Goal: Information Seeking & Learning: Get advice/opinions

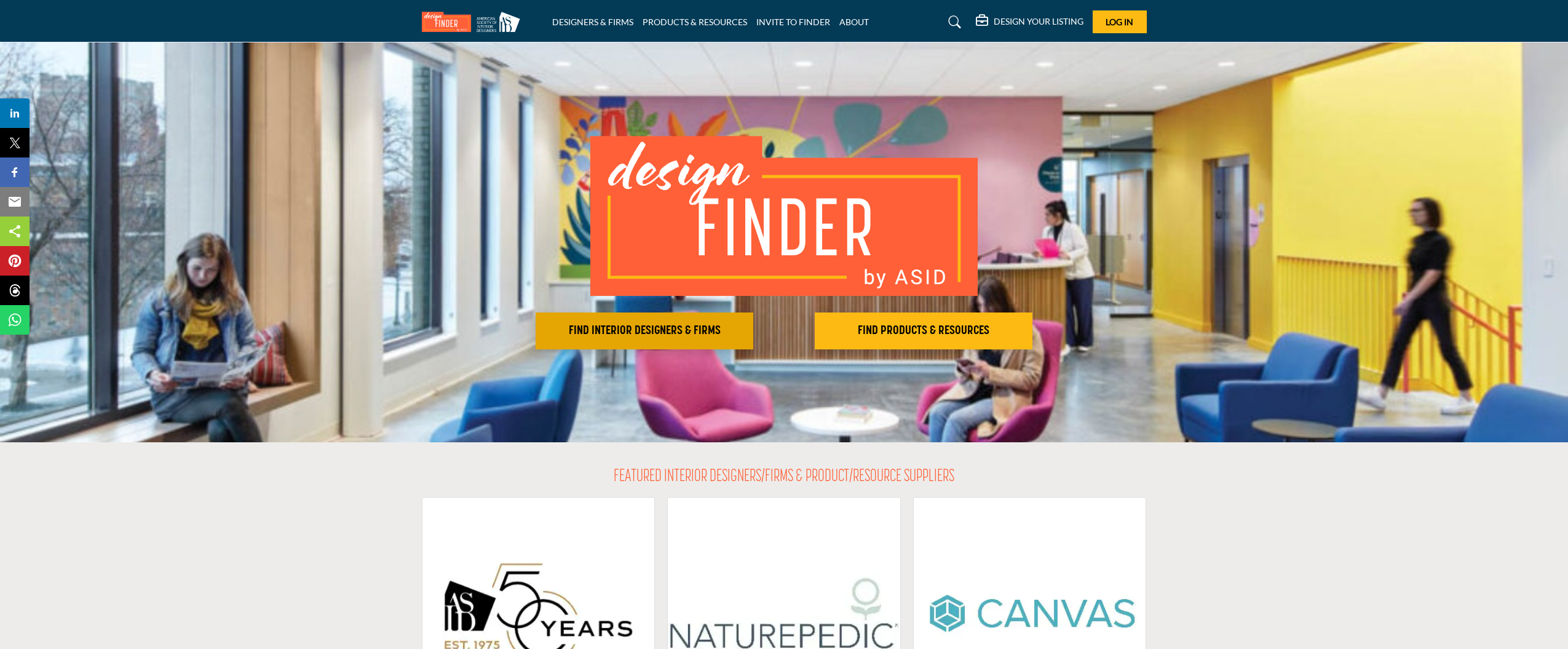
click at [647, 334] on h2 "FIND INTERIOR DESIGNERS & FIRMS" at bounding box center [644, 331] width 210 height 15
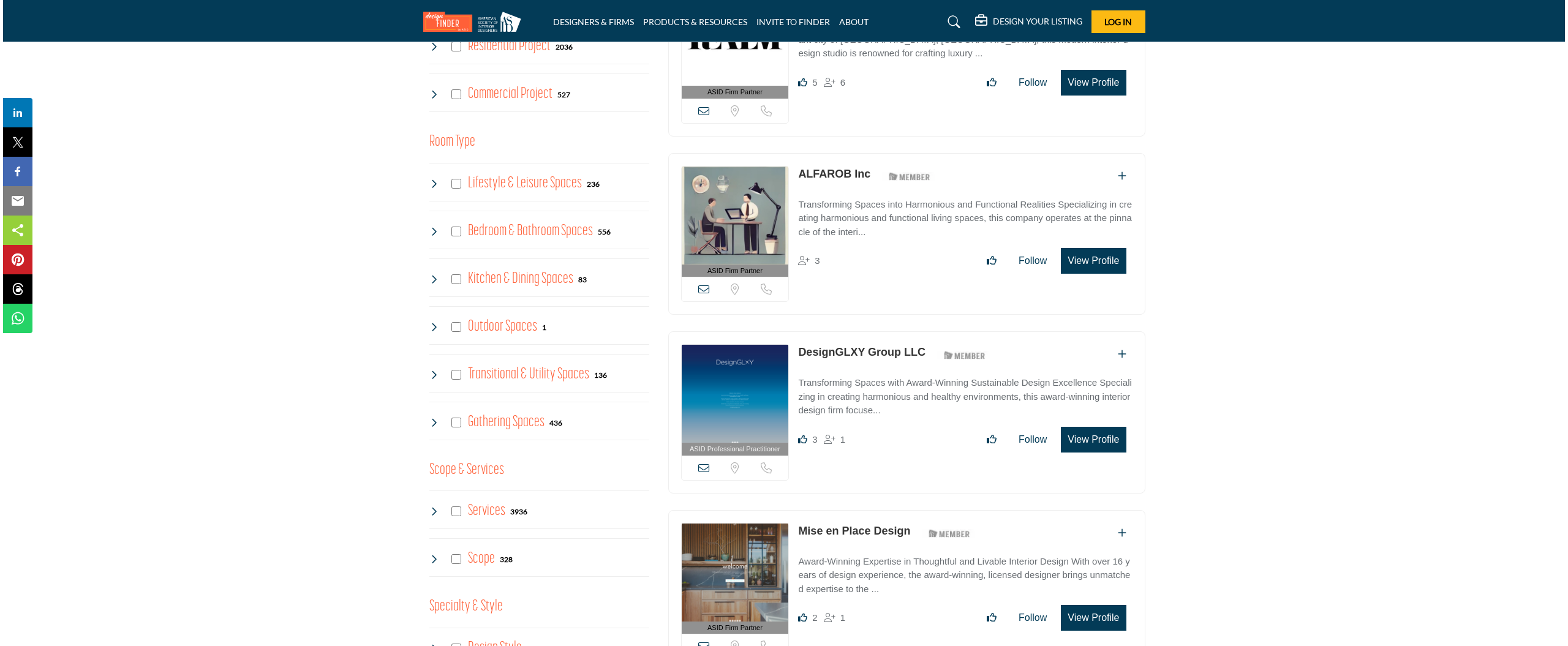
scroll to position [555, 0]
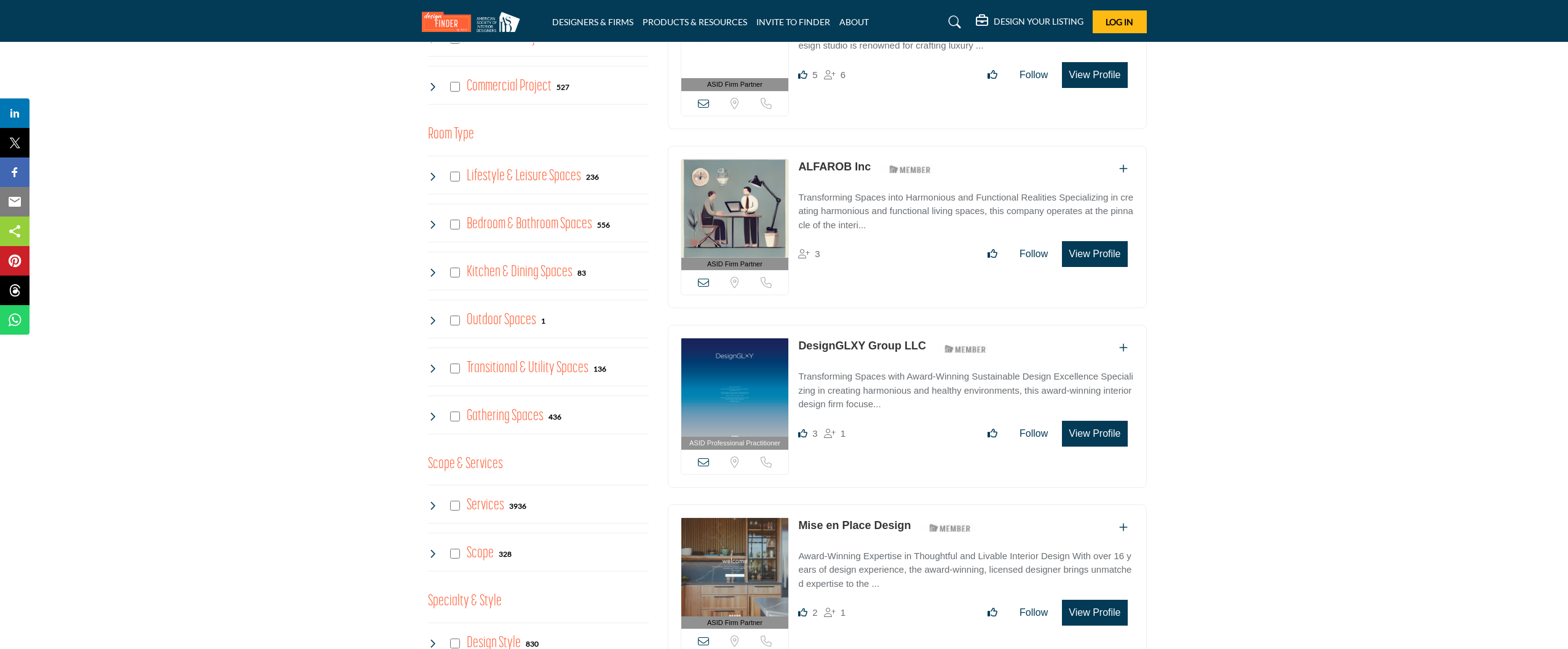
click at [1078, 603] on button "View Profile" at bounding box center [1094, 612] width 65 height 26
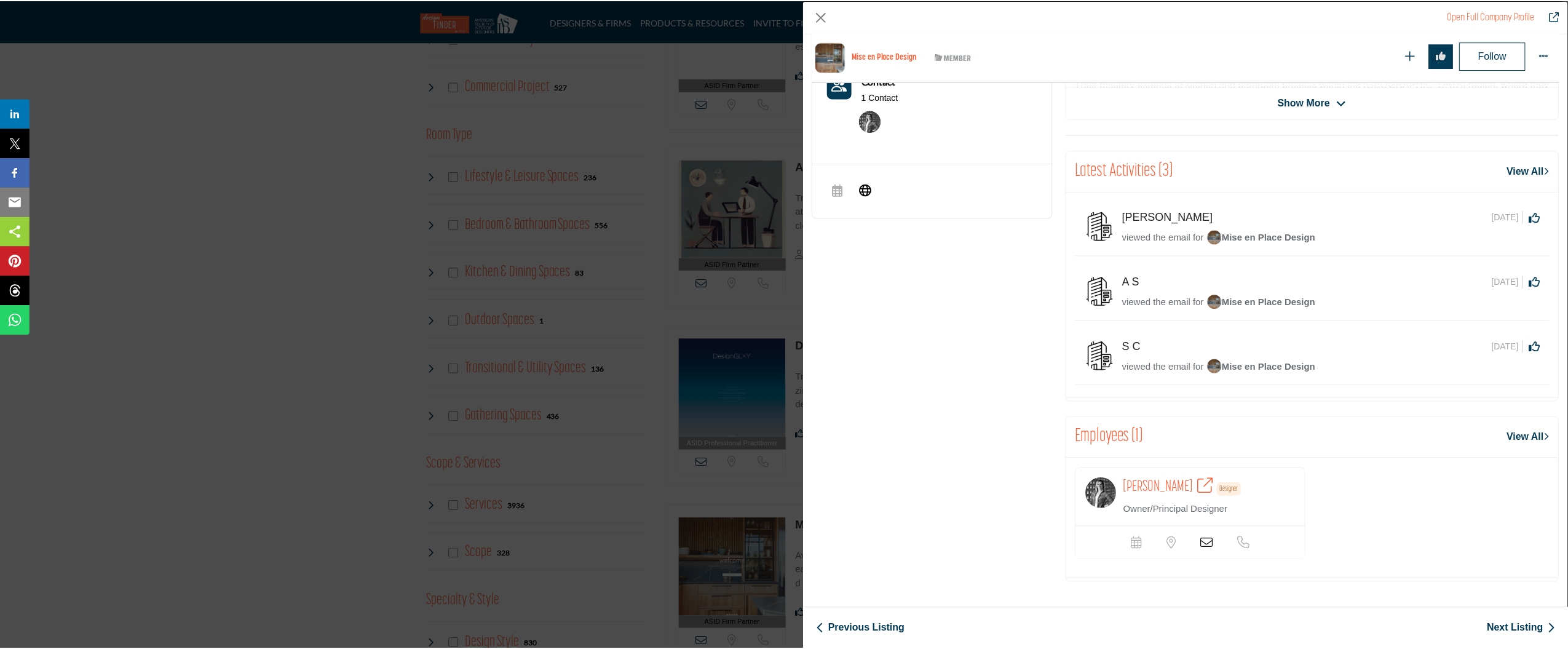
scroll to position [0, 0]
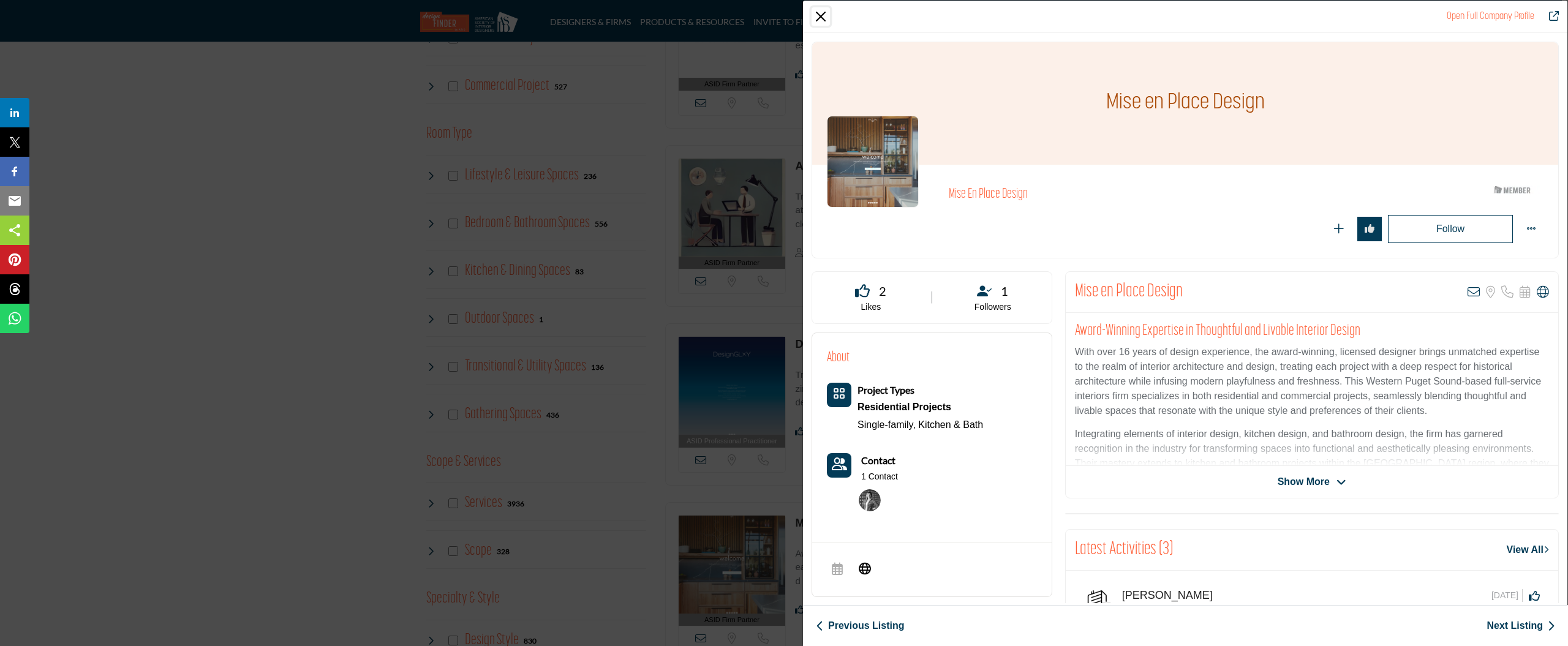
click at [827, 13] on button "Close" at bounding box center [821, 16] width 18 height 18
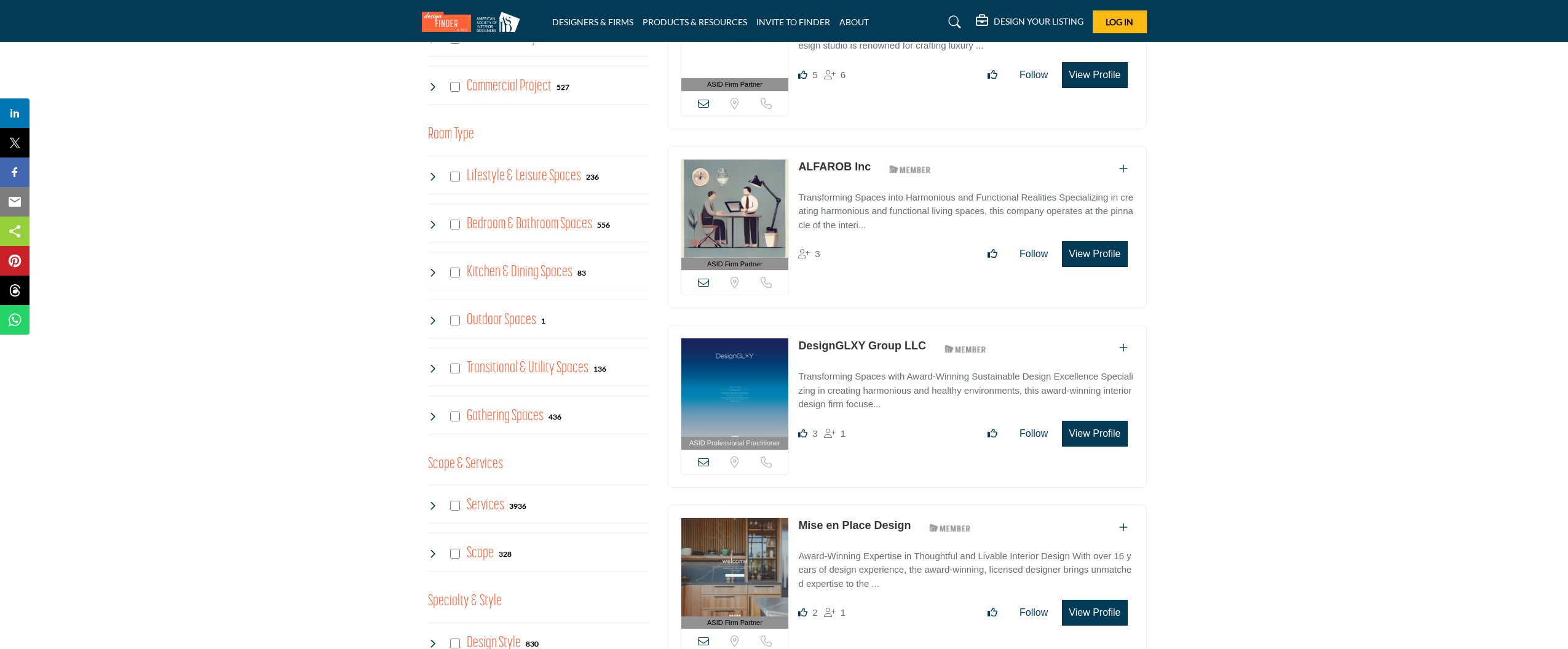
click at [506, 272] on h4 "Kitchen & Dining Spaces" at bounding box center [520, 272] width 106 height 22
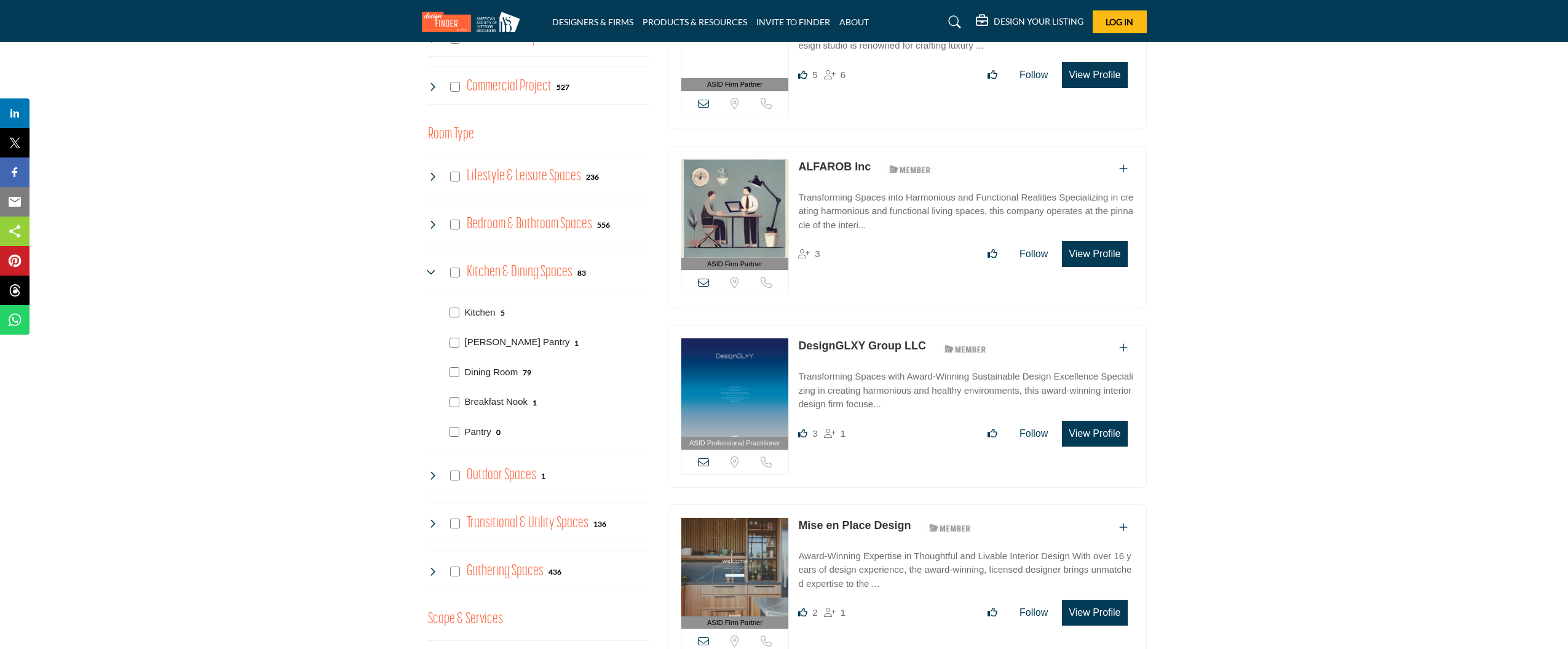
click at [952, 22] on icon at bounding box center [954, 22] width 12 height 12
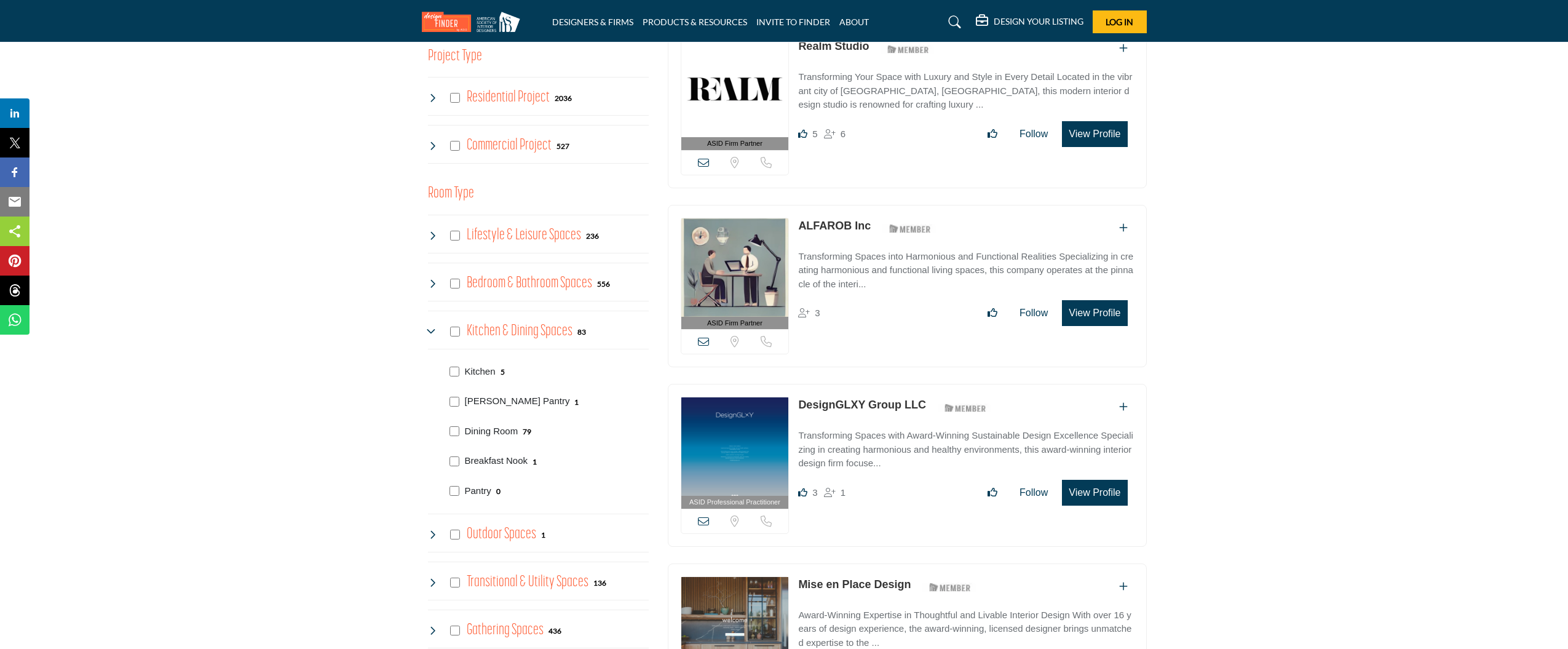
scroll to position [617, 0]
